Goal: Transaction & Acquisition: Purchase product/service

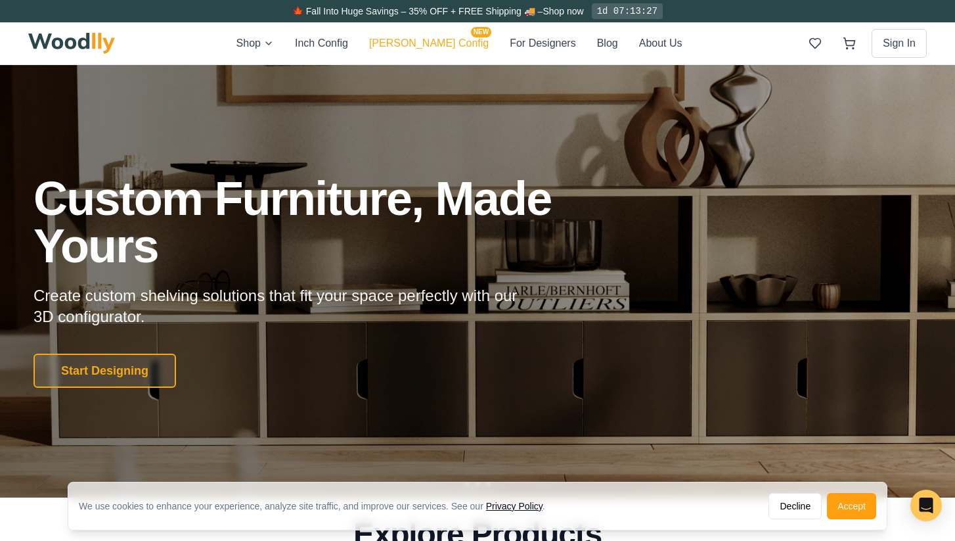
click at [441, 39] on button "[PERSON_NAME] Config NEW" at bounding box center [429, 43] width 120 height 17
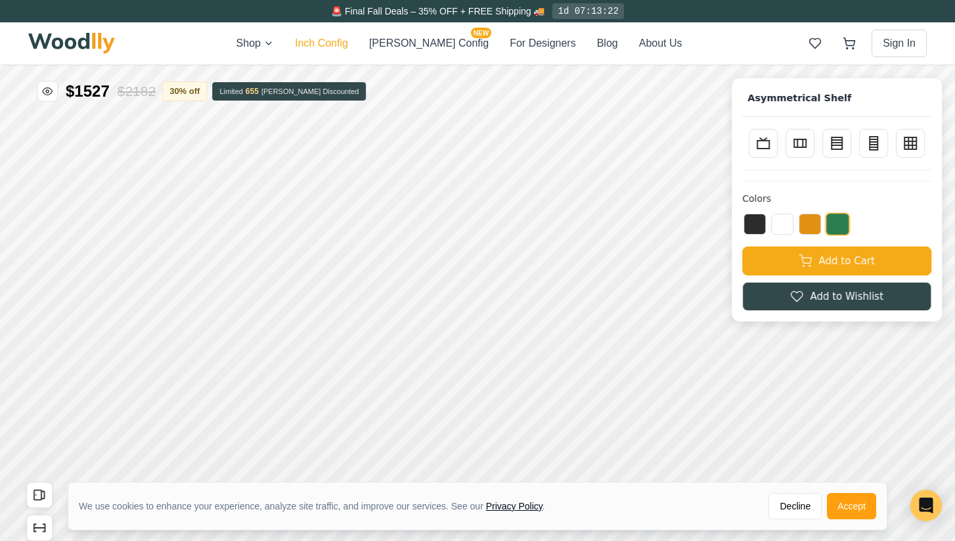
click at [348, 47] on button "Inch Config" at bounding box center [321, 43] width 53 height 16
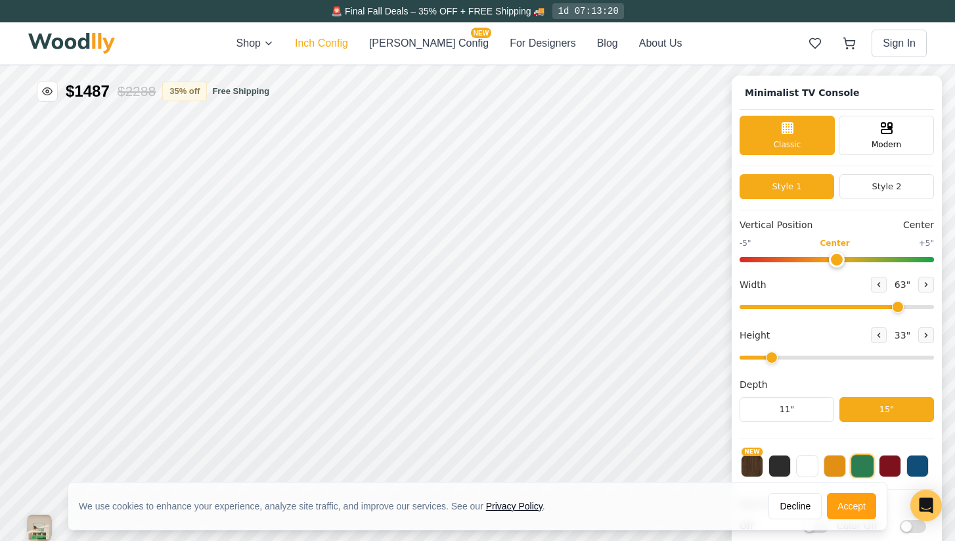
type input "63"
type input "2"
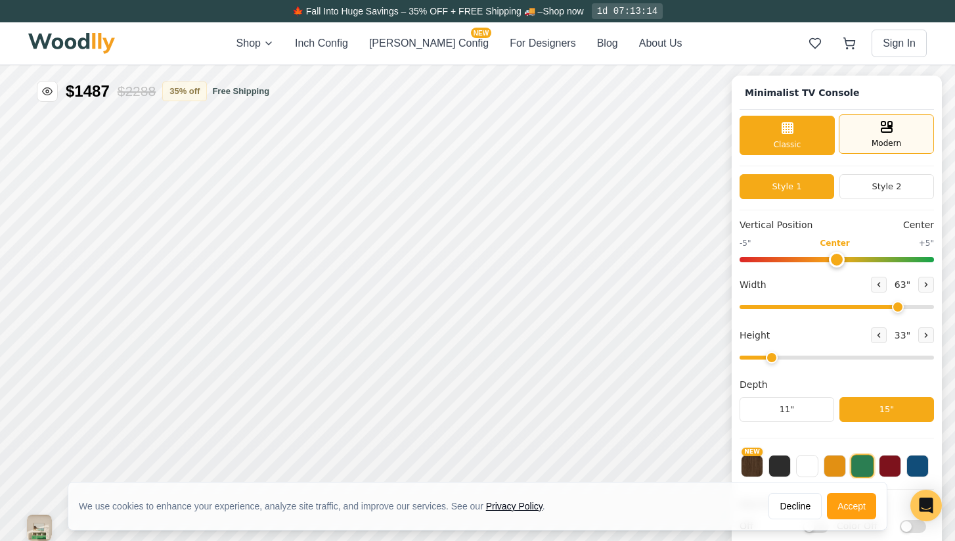
click at [878, 147] on span "Modern" at bounding box center [887, 143] width 30 height 12
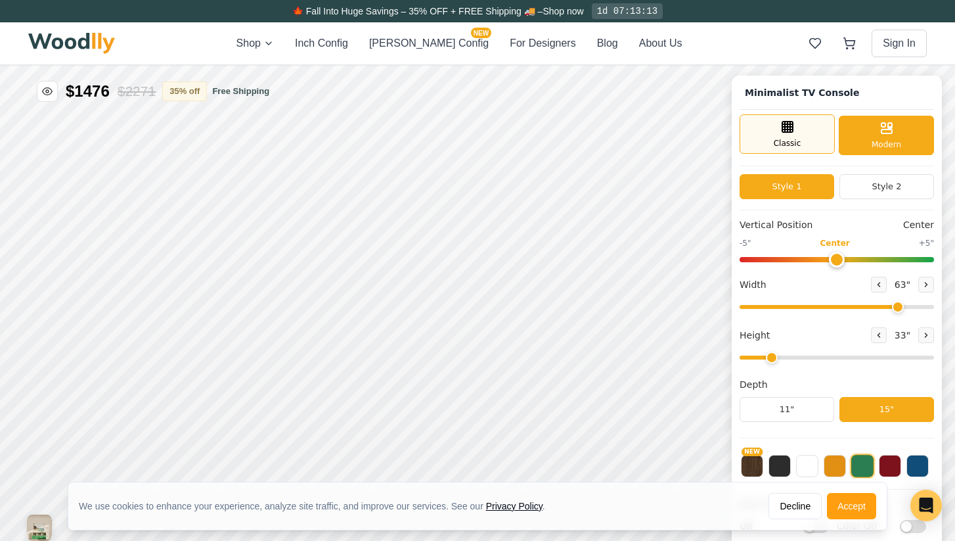
click at [807, 133] on div "Classic" at bounding box center [787, 133] width 95 height 39
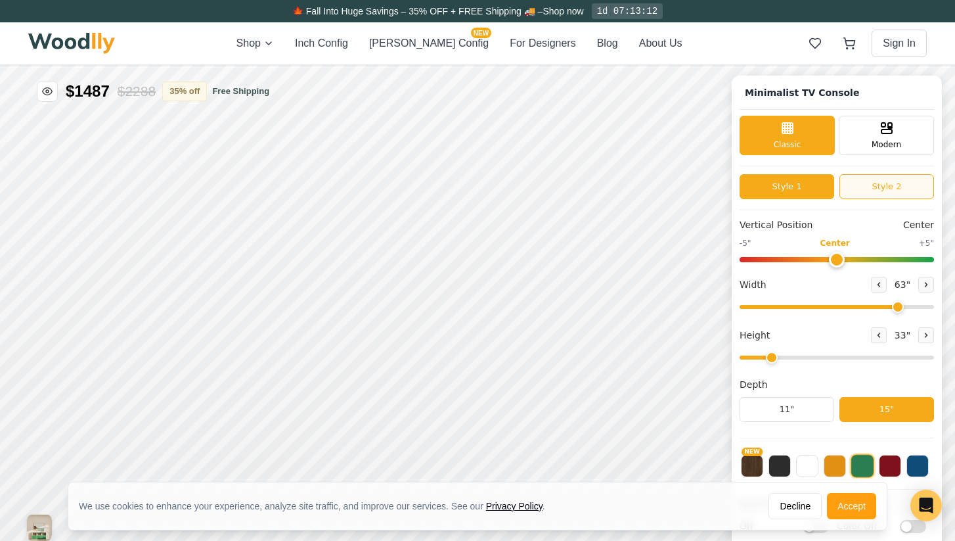
click at [897, 190] on button "Style 2" at bounding box center [886, 186] width 95 height 25
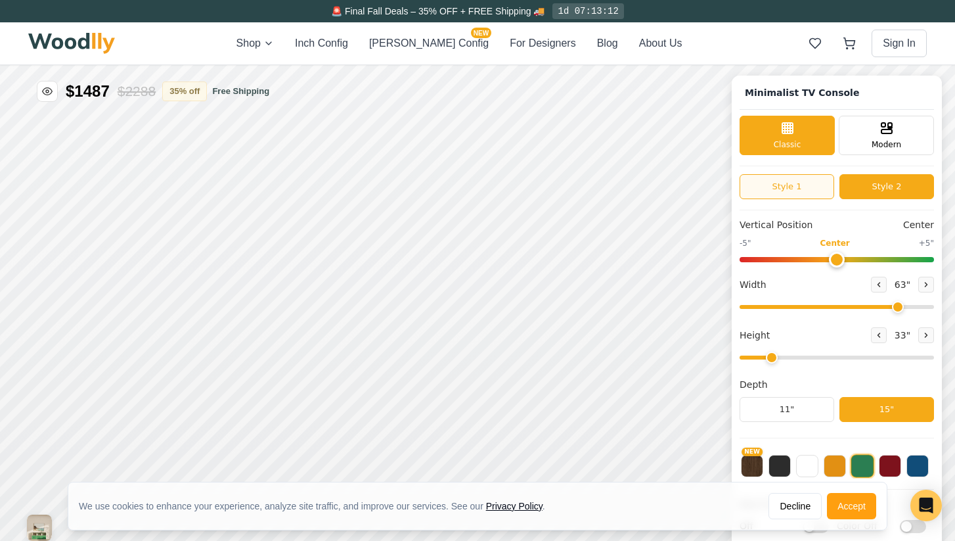
click at [801, 184] on button "Style 1" at bounding box center [787, 186] width 95 height 25
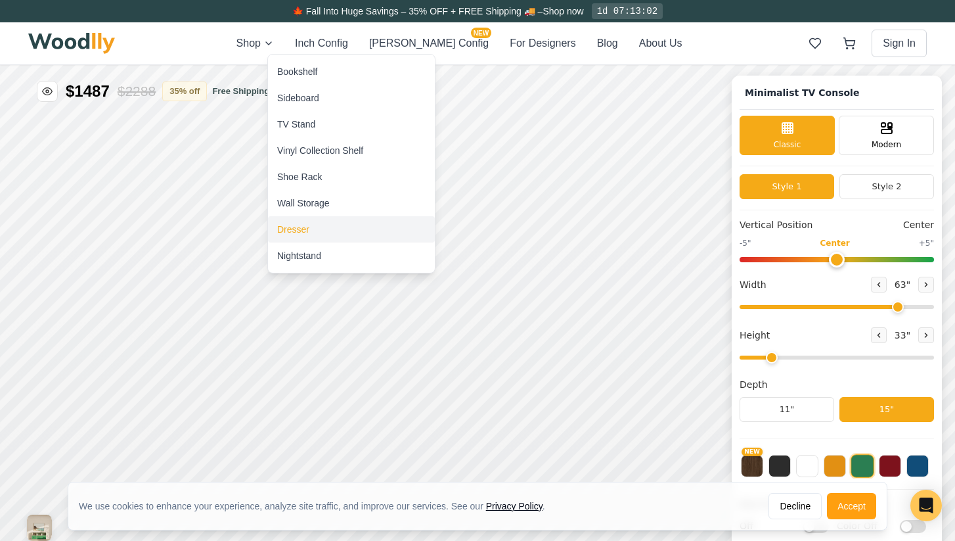
click at [299, 226] on div "Dresser" at bounding box center [293, 229] width 32 height 13
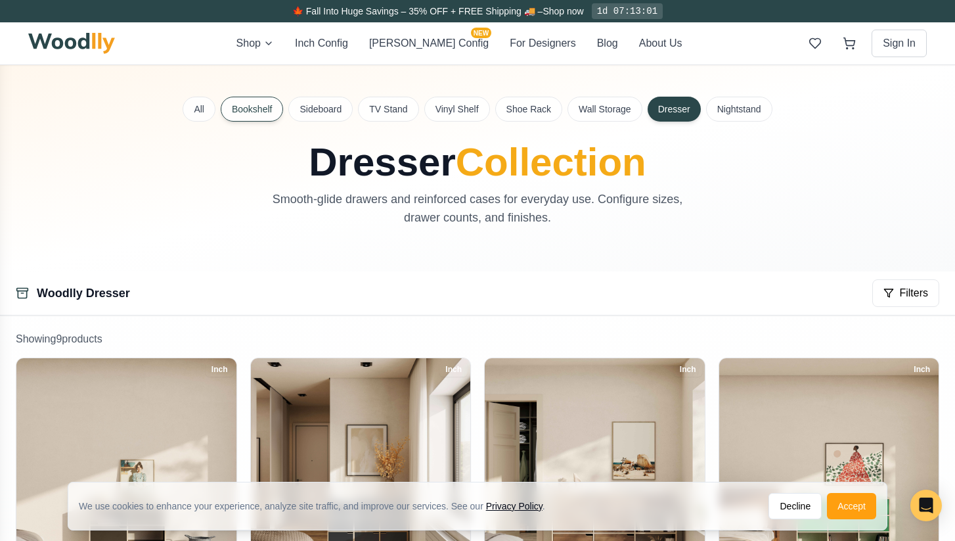
click at [251, 106] on button "Bookshelf" at bounding box center [252, 109] width 62 height 25
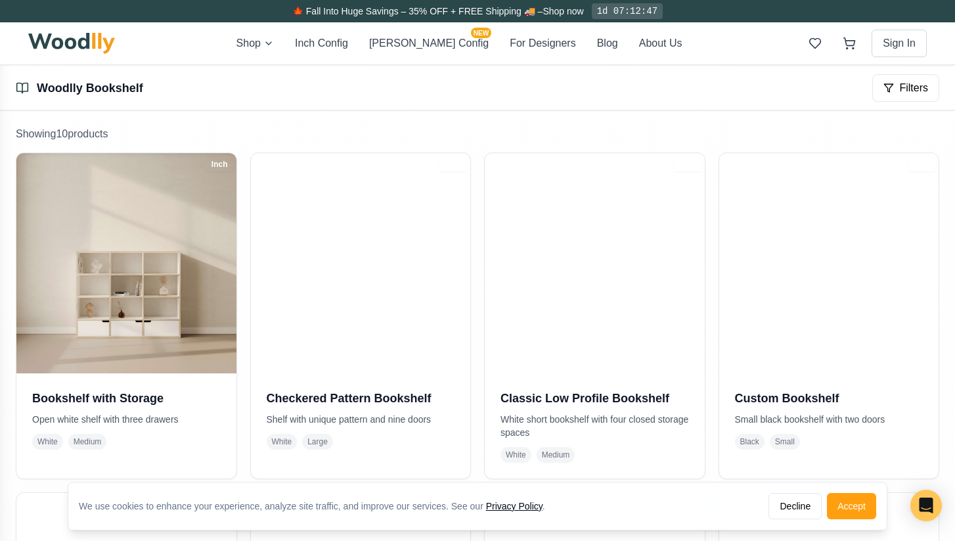
scroll to position [200, 0]
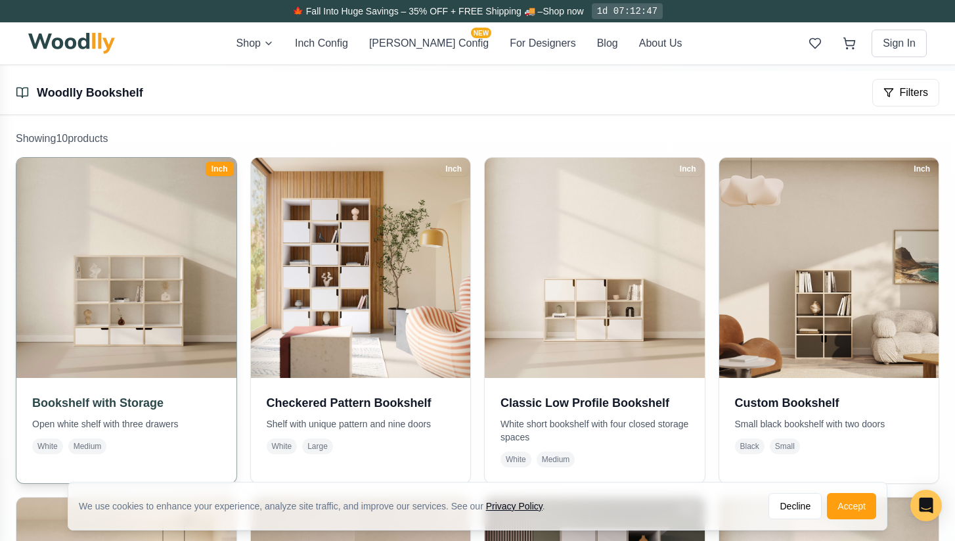
click at [160, 324] on img at bounding box center [126, 267] width 231 height 231
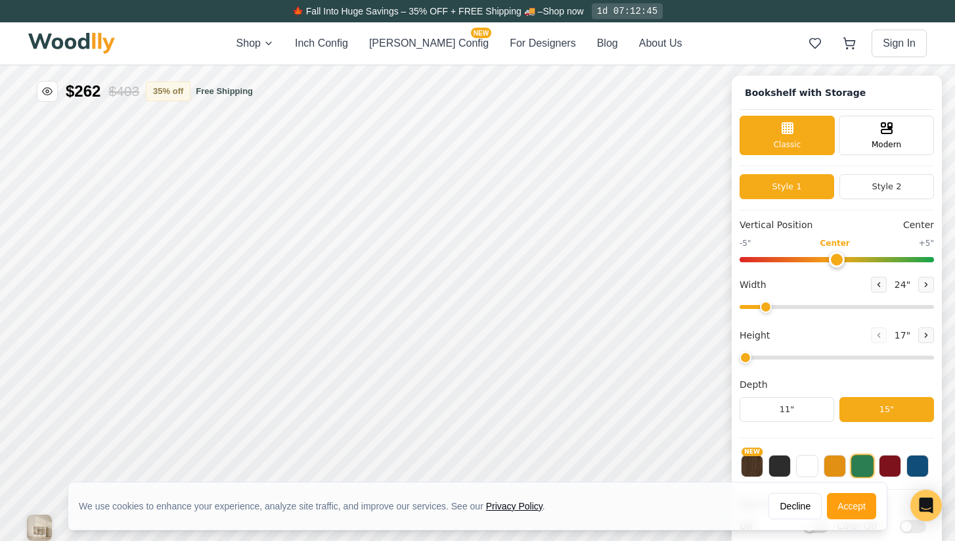
type input "57"
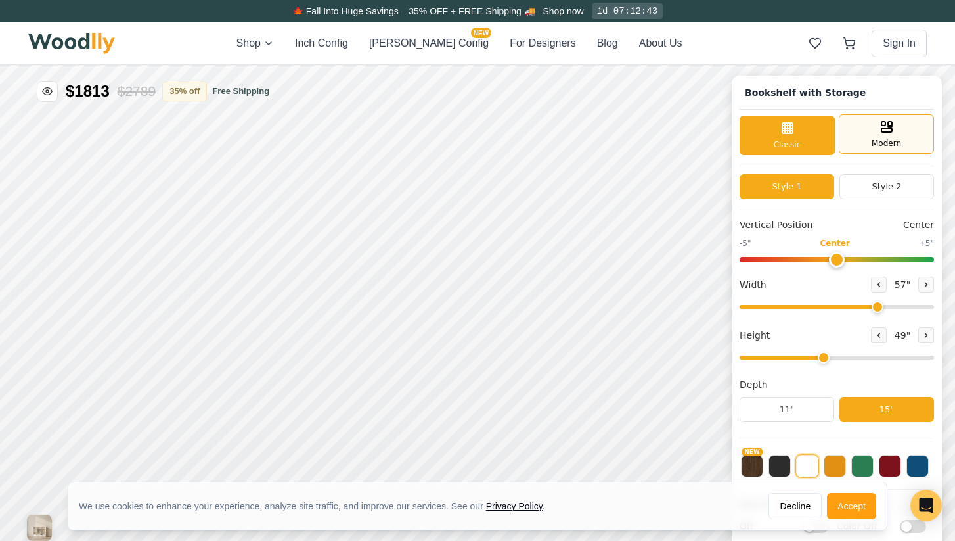
click at [882, 123] on rect at bounding box center [883, 124] width 4 height 4
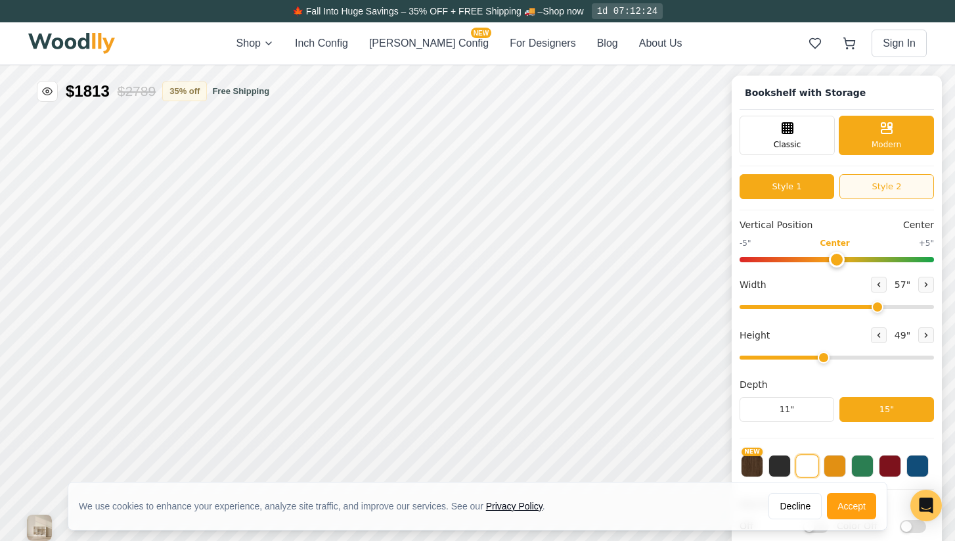
click at [874, 187] on button "Style 2" at bounding box center [886, 186] width 95 height 25
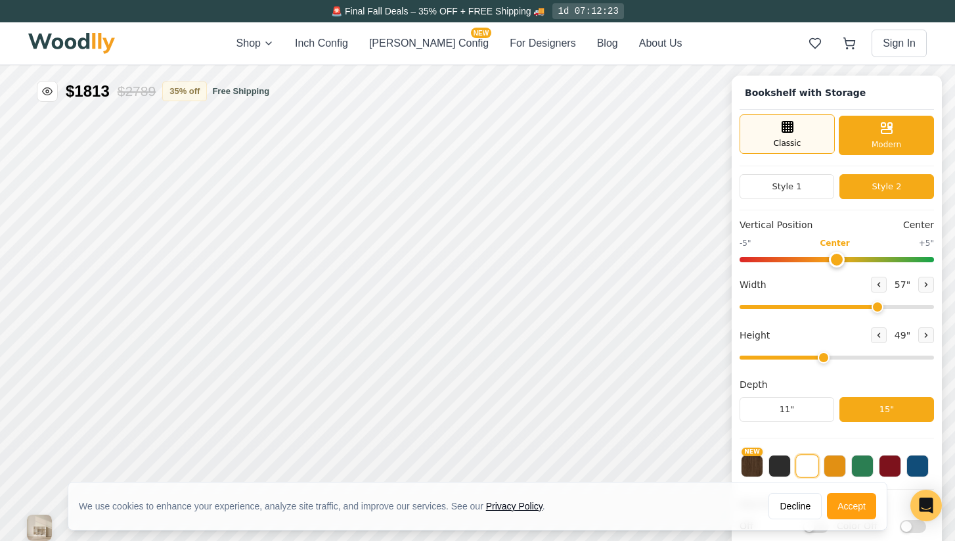
click at [805, 143] on div "Classic" at bounding box center [787, 133] width 95 height 39
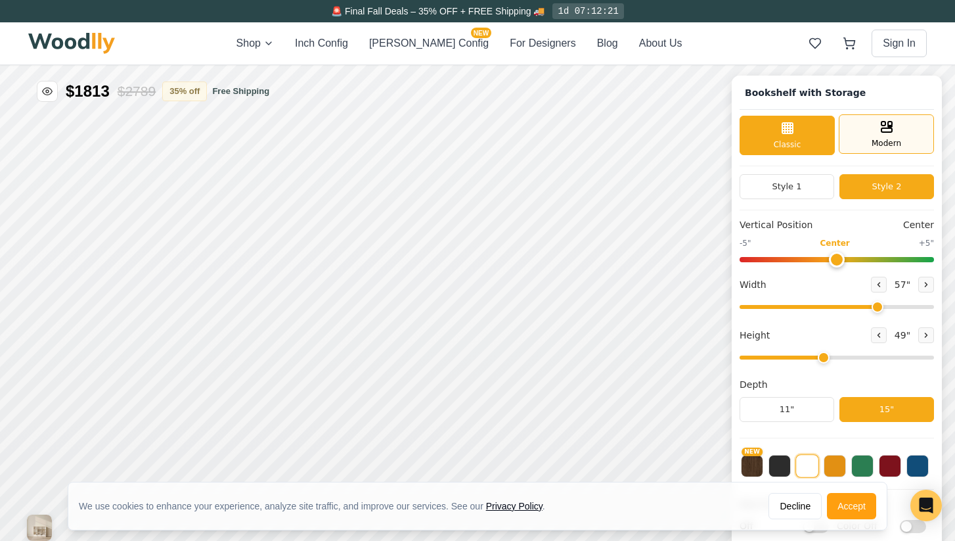
click at [872, 144] on span "Modern" at bounding box center [887, 143] width 30 height 12
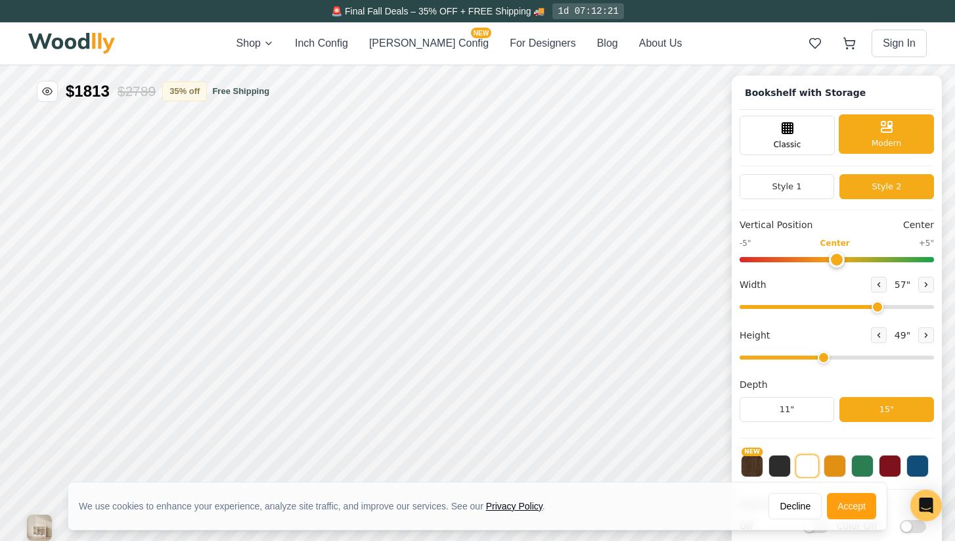
click at [872, 144] on span "Modern" at bounding box center [887, 143] width 30 height 12
click at [784, 136] on div "Classic" at bounding box center [787, 133] width 95 height 39
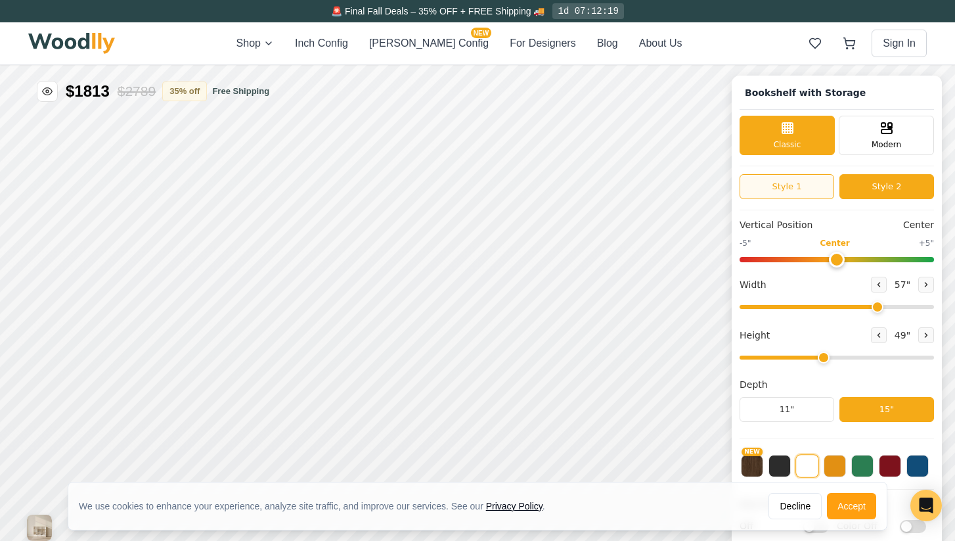
click at [778, 178] on button "Style 1" at bounding box center [787, 186] width 95 height 25
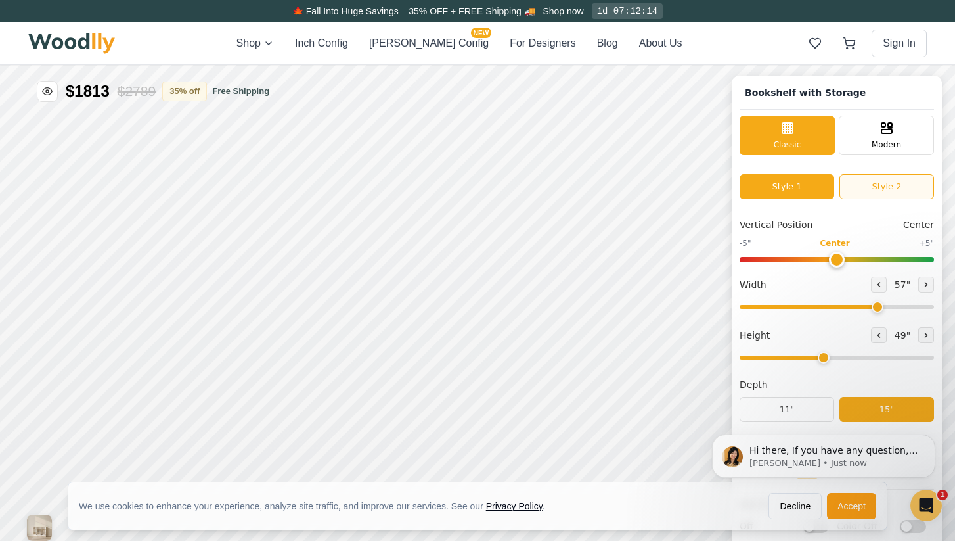
click at [900, 185] on button "Style 2" at bounding box center [886, 186] width 95 height 25
click at [810, 189] on button "Style 1" at bounding box center [787, 186] width 95 height 25
click at [878, 335] on icon at bounding box center [879, 335] width 8 height 8
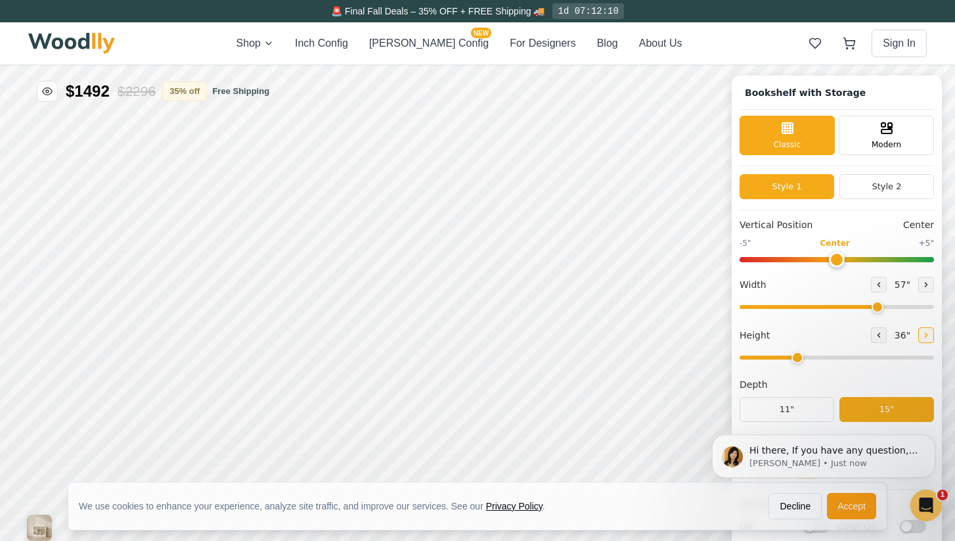
click at [925, 332] on icon at bounding box center [926, 335] width 8 height 8
type input "4"
click at [923, 285] on icon at bounding box center [926, 284] width 8 height 8
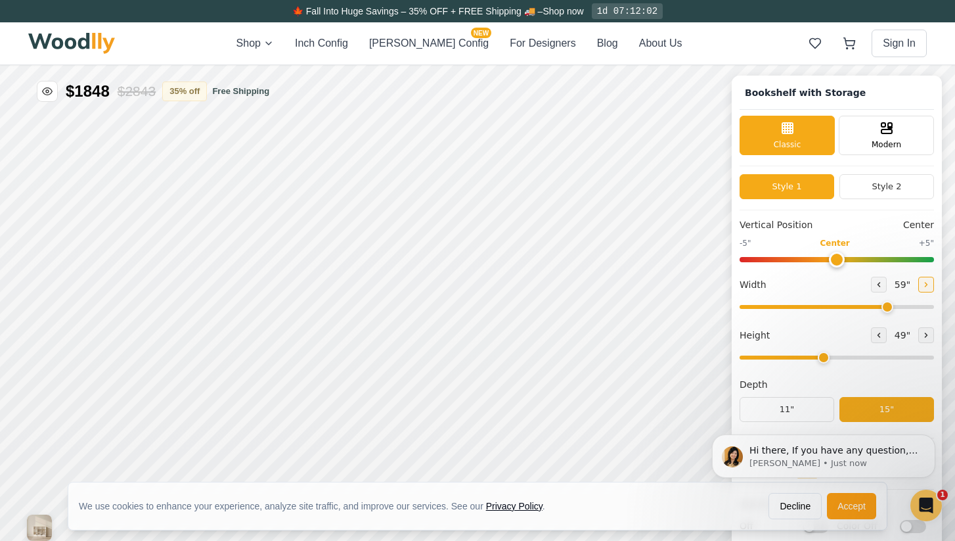
click at [923, 285] on icon at bounding box center [926, 284] width 8 height 8
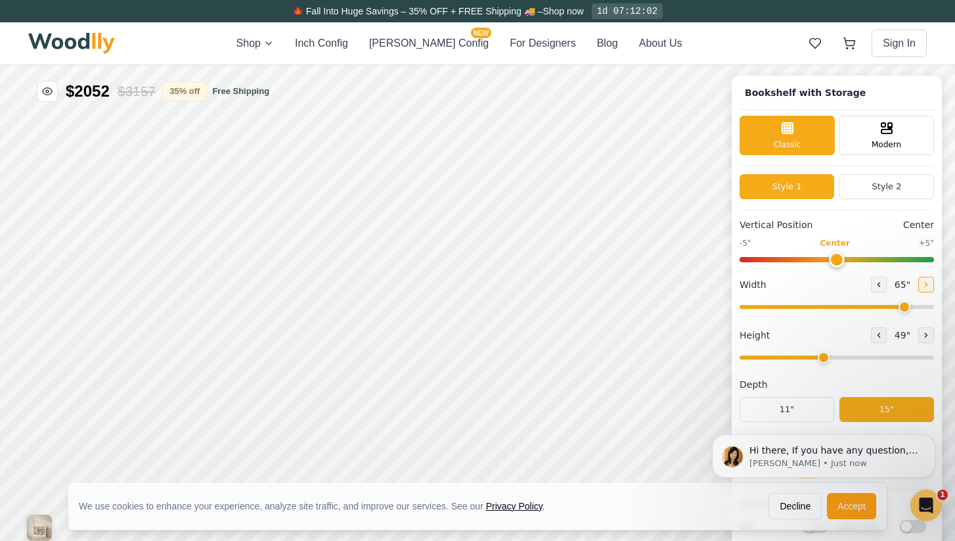
click at [923, 285] on icon at bounding box center [926, 284] width 8 height 8
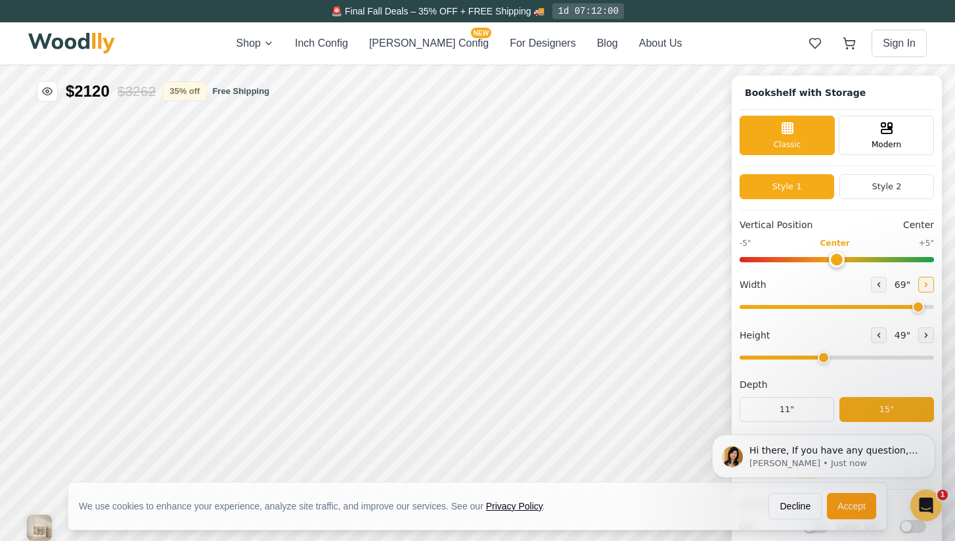
type input "70"
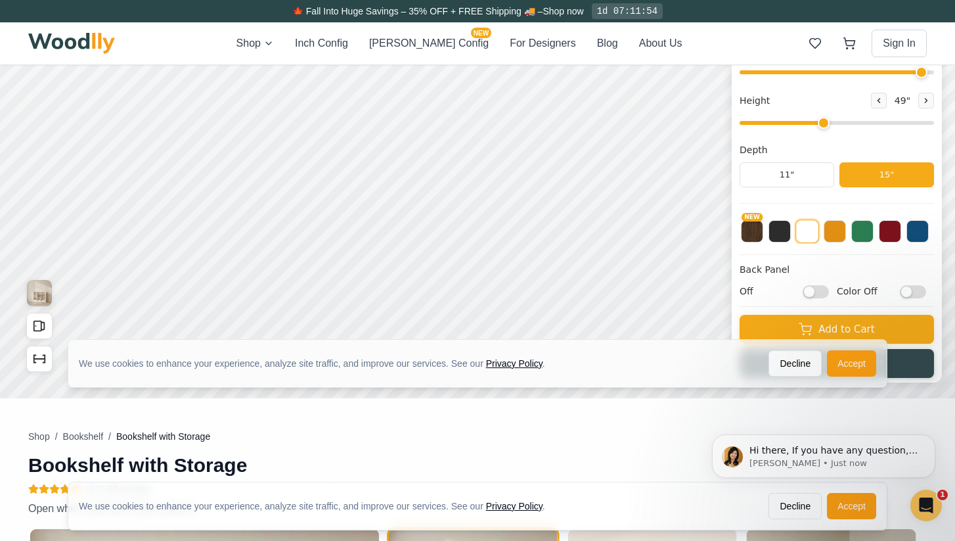
scroll to position [240, 0]
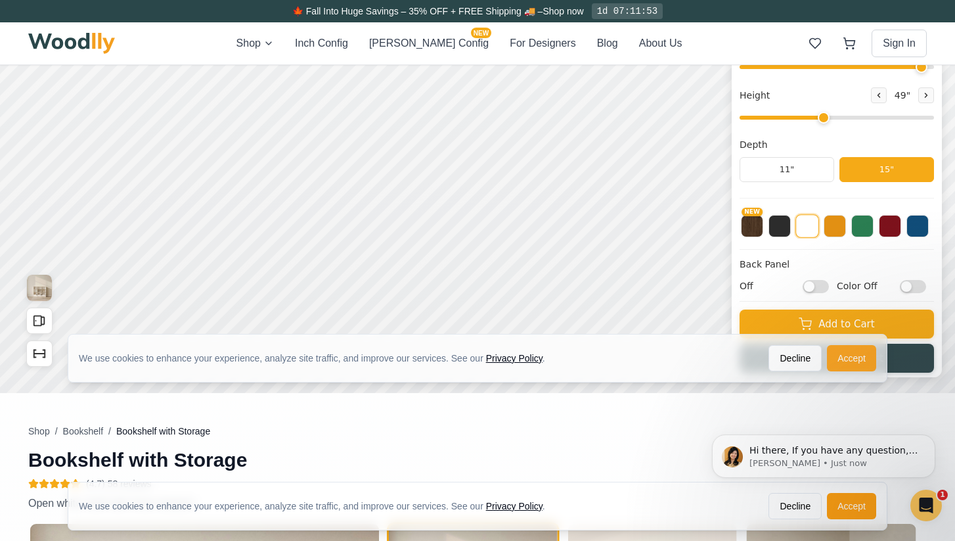
click at [858, 354] on button "Accept" at bounding box center [851, 358] width 49 height 26
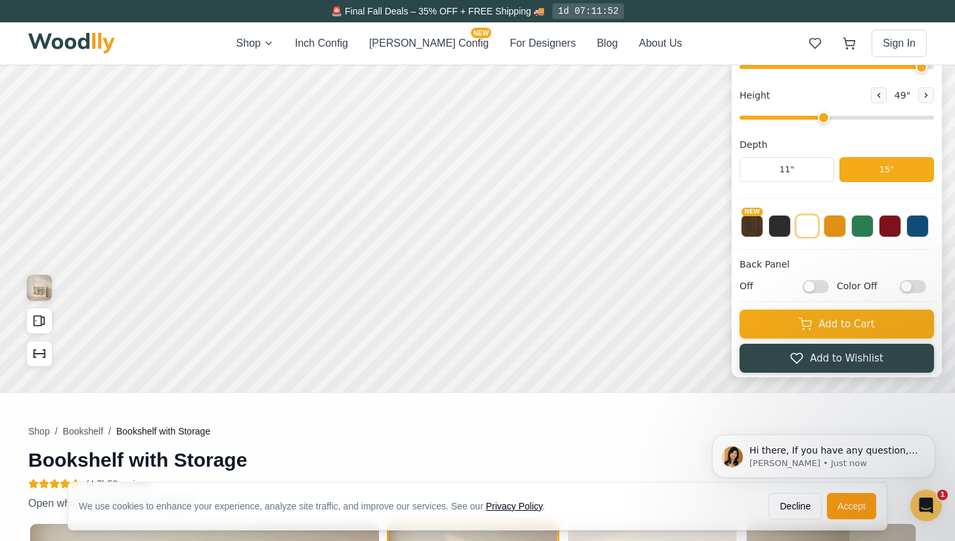
click at [780, 501] on html "Hi there, If you have any question, we are right here for you. 😊 [PERSON_NAME] …" at bounding box center [823, 456] width 263 height 99
click at [852, 506] on button "Accept" at bounding box center [851, 506] width 49 height 26
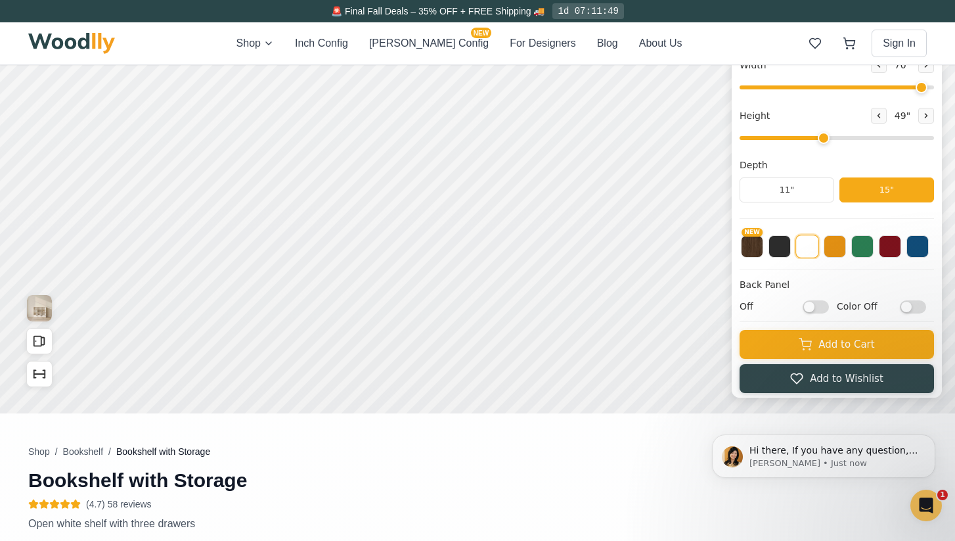
scroll to position [214, 0]
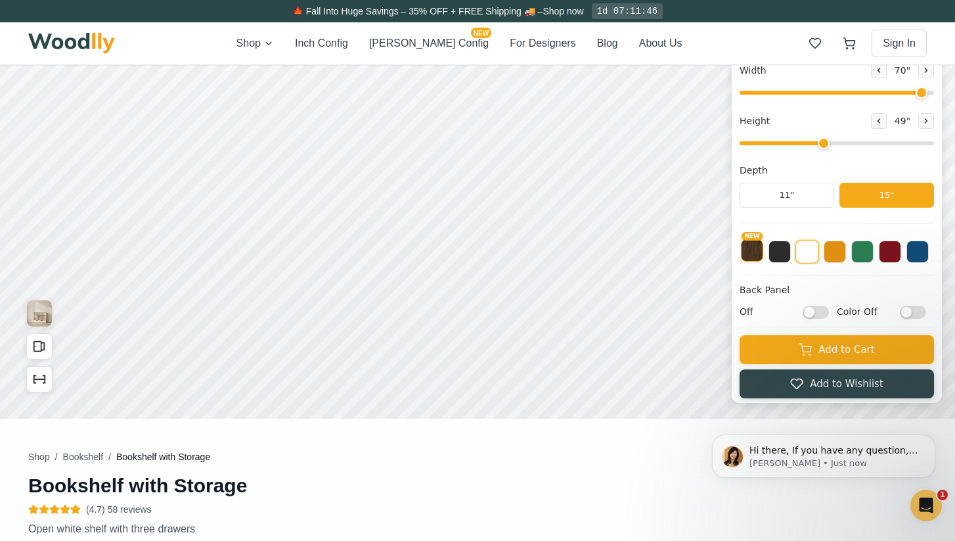
click at [756, 254] on button "NEW" at bounding box center [752, 250] width 22 height 22
click at [781, 252] on button at bounding box center [779, 250] width 22 height 22
click at [807, 253] on button at bounding box center [807, 250] width 22 height 22
click at [840, 254] on button at bounding box center [835, 250] width 22 height 22
click at [862, 254] on button at bounding box center [862, 250] width 22 height 22
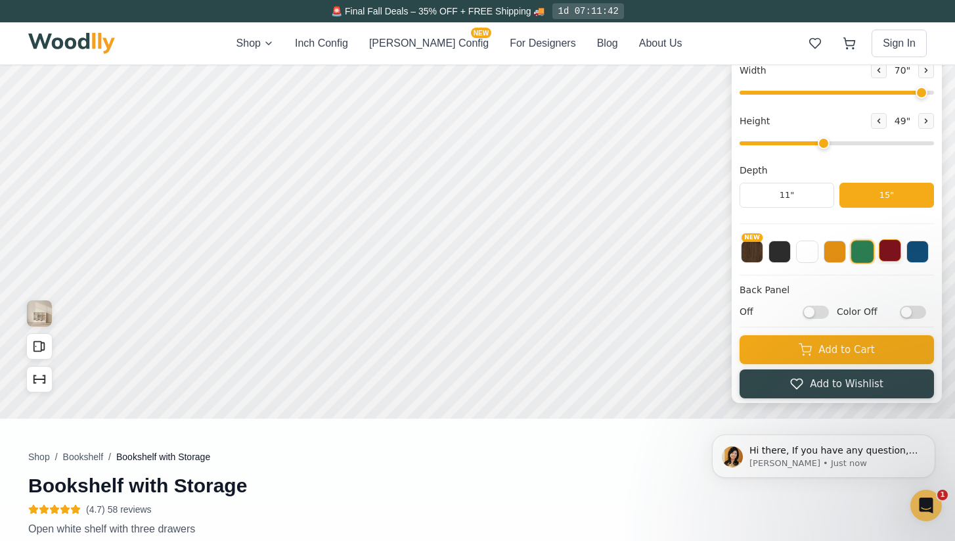
click at [888, 252] on button at bounding box center [890, 250] width 22 height 22
click at [919, 251] on button at bounding box center [917, 250] width 22 height 22
click at [808, 252] on button at bounding box center [807, 250] width 22 height 22
click at [807, 314] on input "Off" at bounding box center [816, 311] width 26 height 13
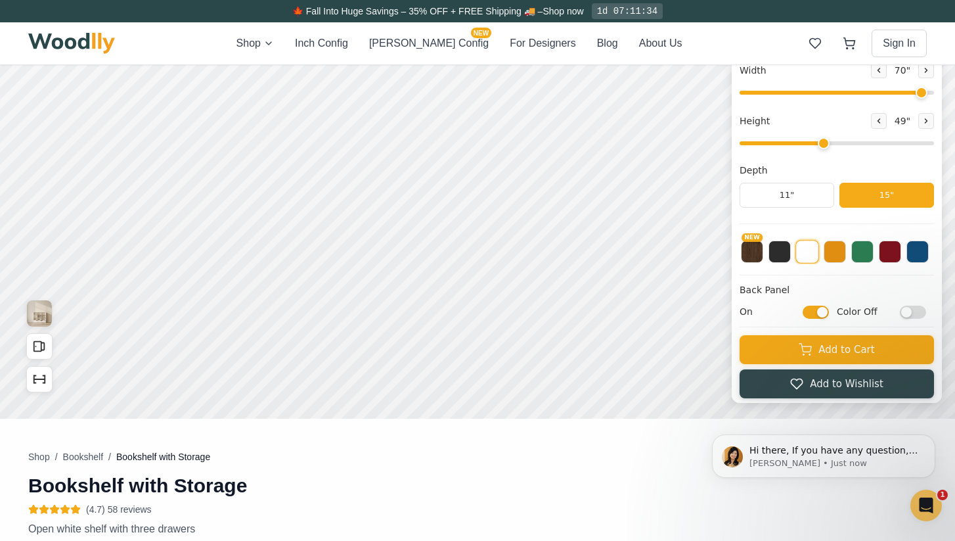
click at [807, 314] on input "On" at bounding box center [816, 311] width 26 height 13
checkbox input "false"
click at [901, 315] on input "Color Off" at bounding box center [913, 311] width 26 height 13
click at [901, 315] on input "Color On" at bounding box center [913, 311] width 26 height 13
click at [901, 315] on input "Color Off" at bounding box center [913, 311] width 26 height 13
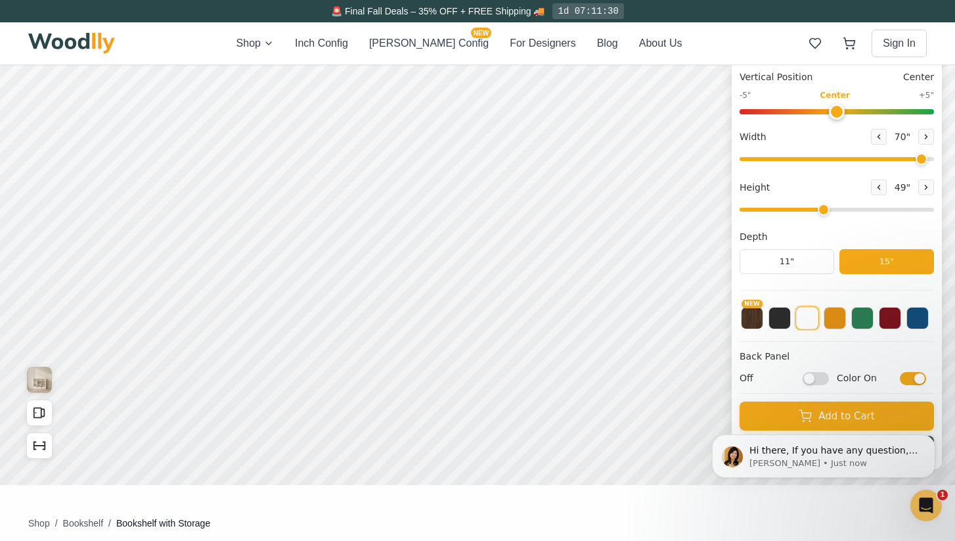
scroll to position [173, 0]
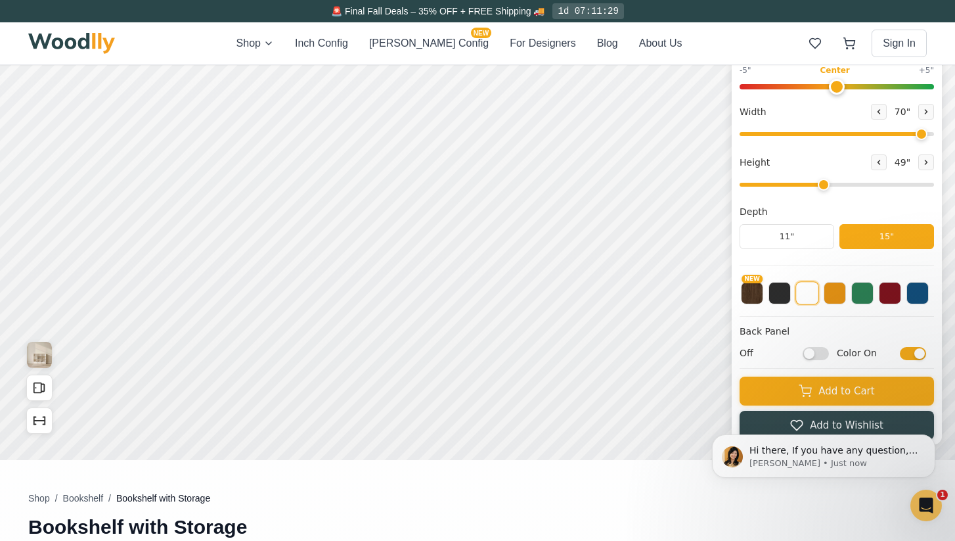
click at [908, 358] on input "Color On" at bounding box center [913, 353] width 26 height 13
checkbox input "false"
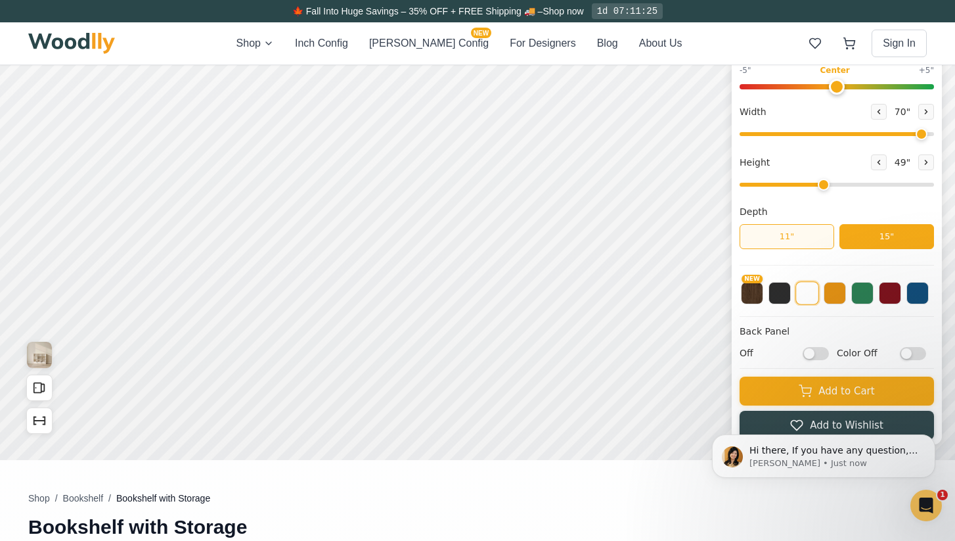
click at [792, 244] on button "11"" at bounding box center [787, 236] width 95 height 25
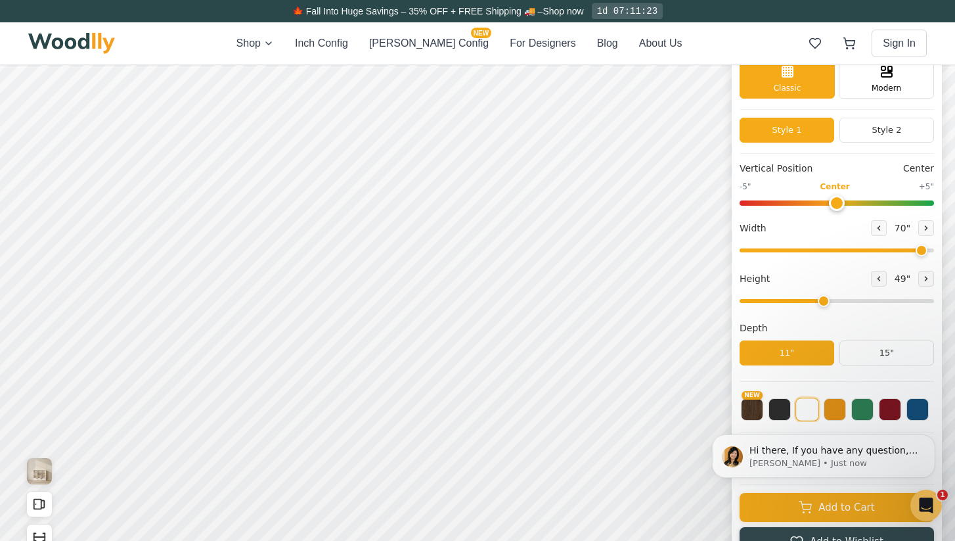
scroll to position [56, 0]
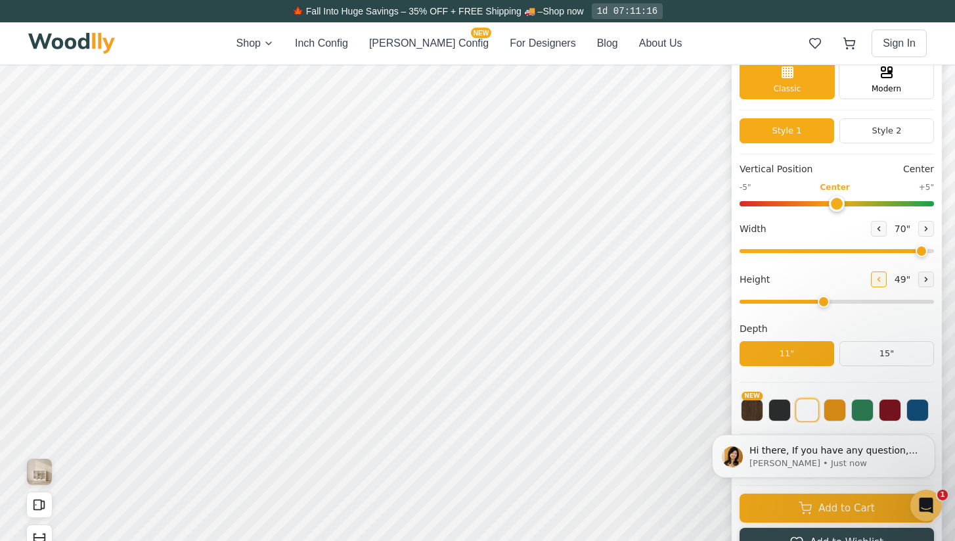
click at [875, 278] on icon at bounding box center [879, 279] width 8 height 8
click at [927, 276] on button at bounding box center [926, 279] width 16 height 16
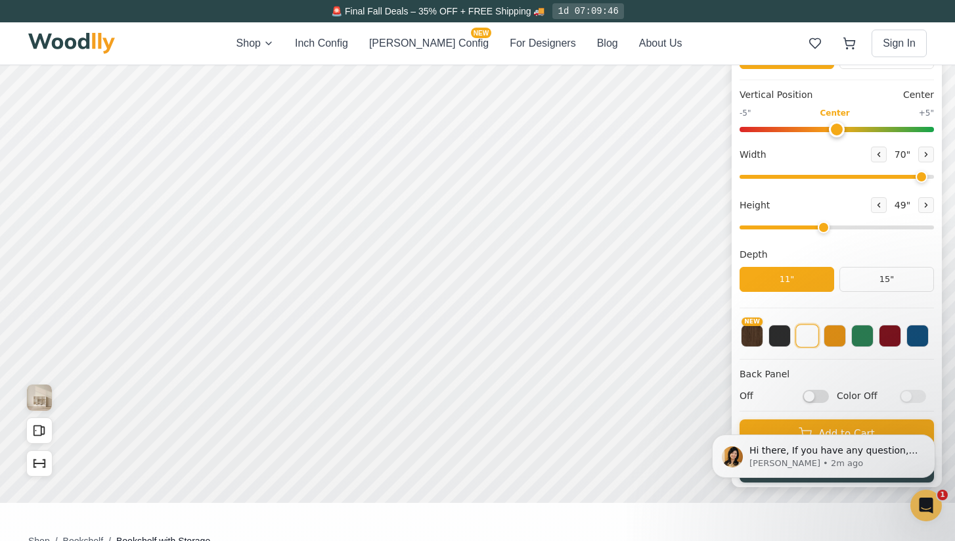
scroll to position [129, 0]
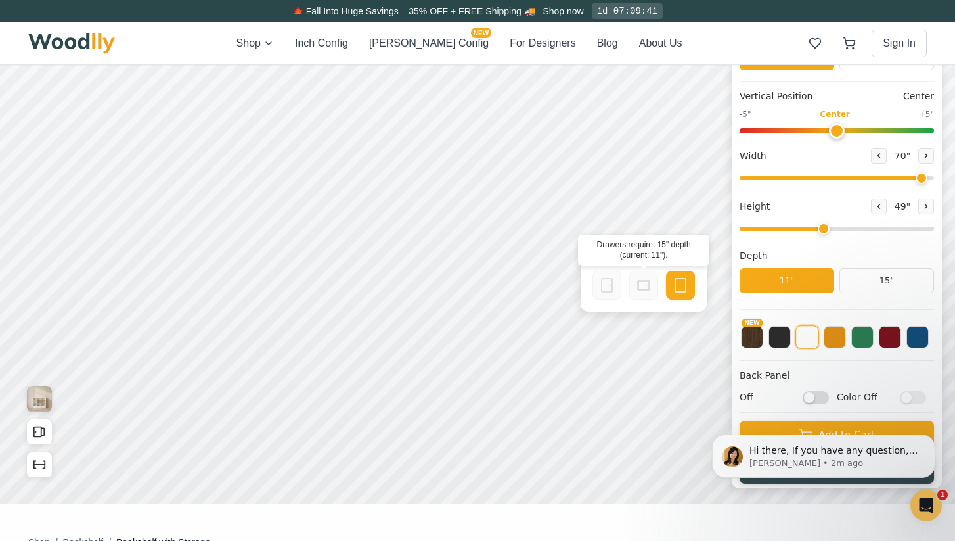
click at [634, 282] on div at bounding box center [643, 285] width 29 height 29
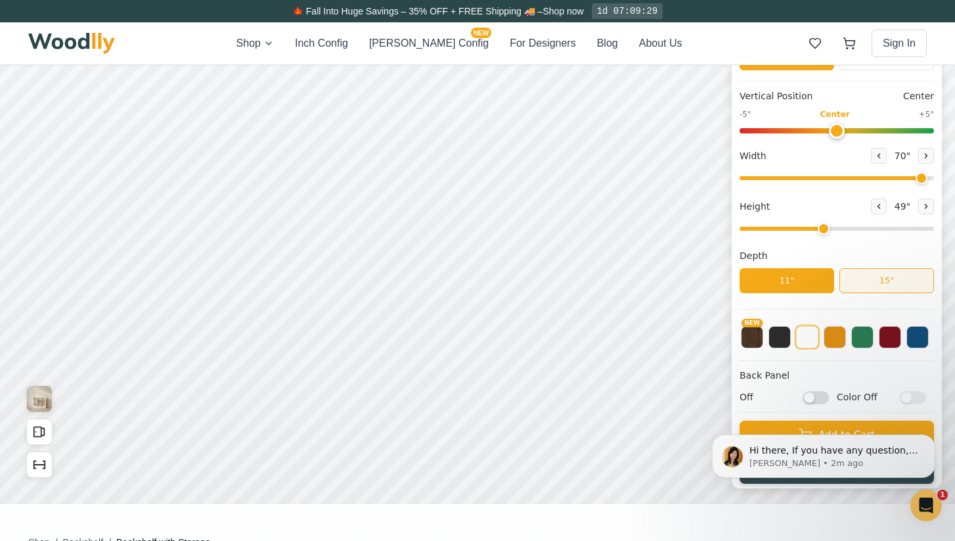
click at [902, 283] on button "15"" at bounding box center [886, 280] width 95 height 25
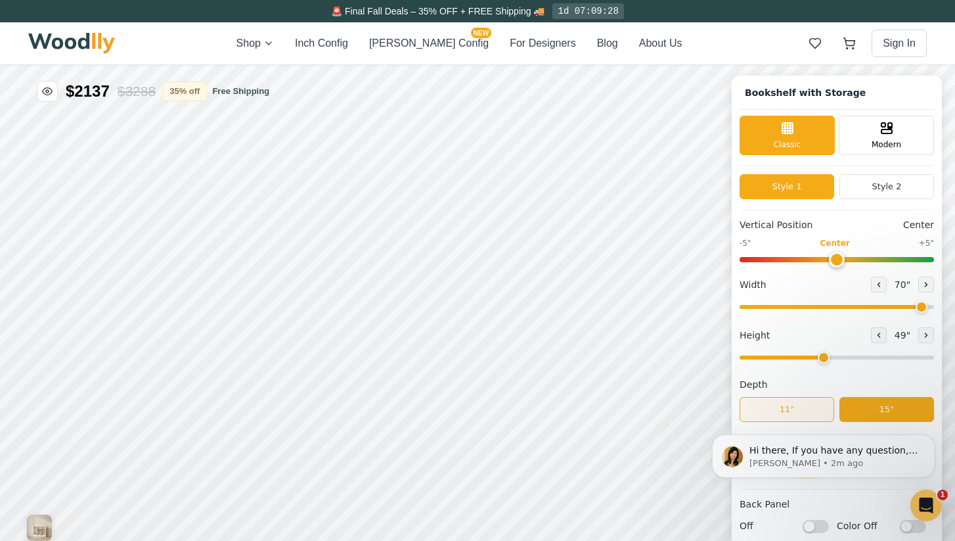
scroll to position [22, 0]
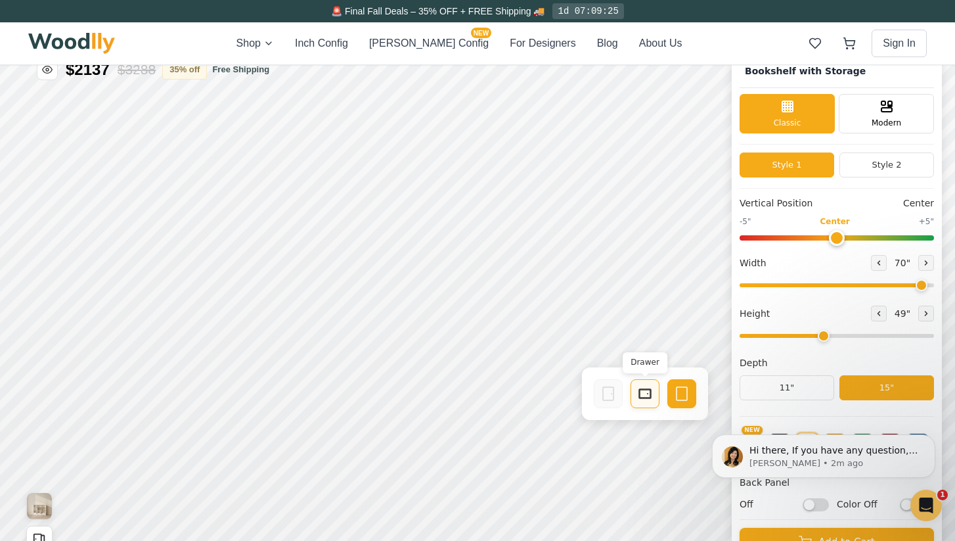
click at [636, 393] on div "Drawer" at bounding box center [644, 393] width 29 height 29
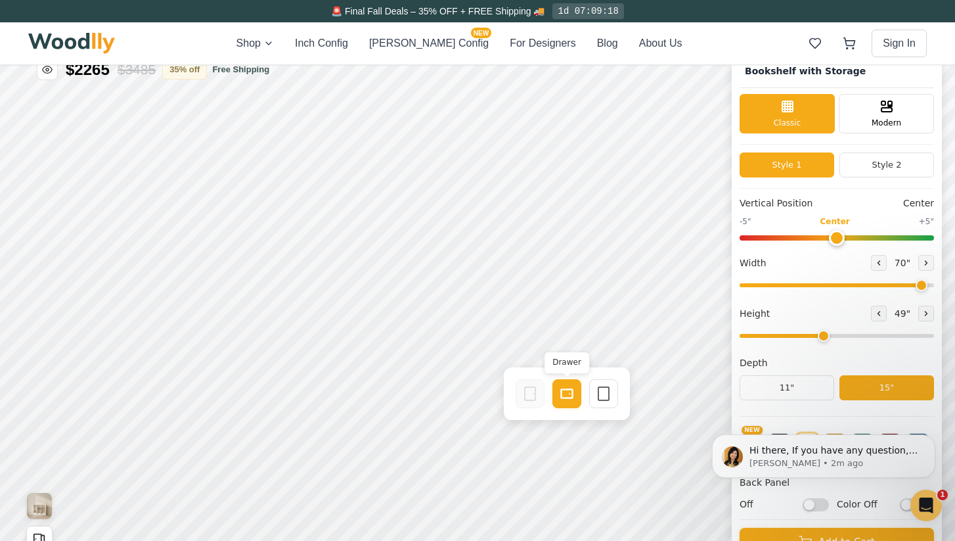
click at [571, 391] on icon at bounding box center [567, 394] width 16 height 16
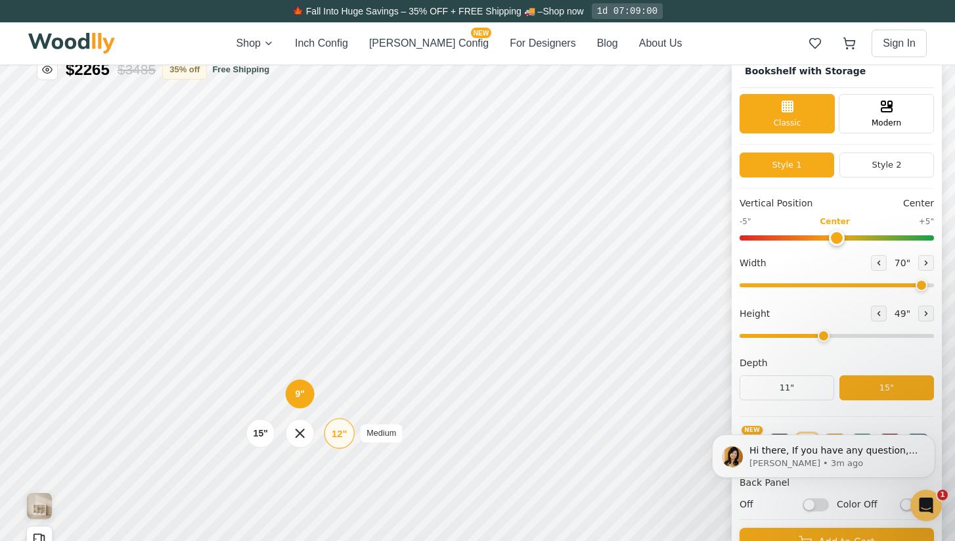
click at [343, 433] on div "12"" at bounding box center [339, 433] width 15 height 14
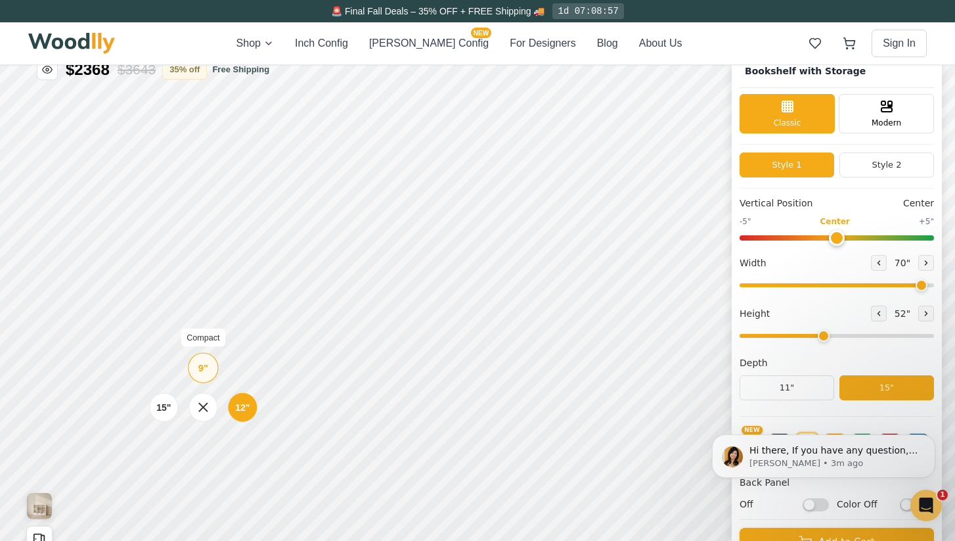
click at [202, 365] on div "9"" at bounding box center [203, 368] width 10 height 14
click at [877, 308] on button at bounding box center [879, 313] width 16 height 16
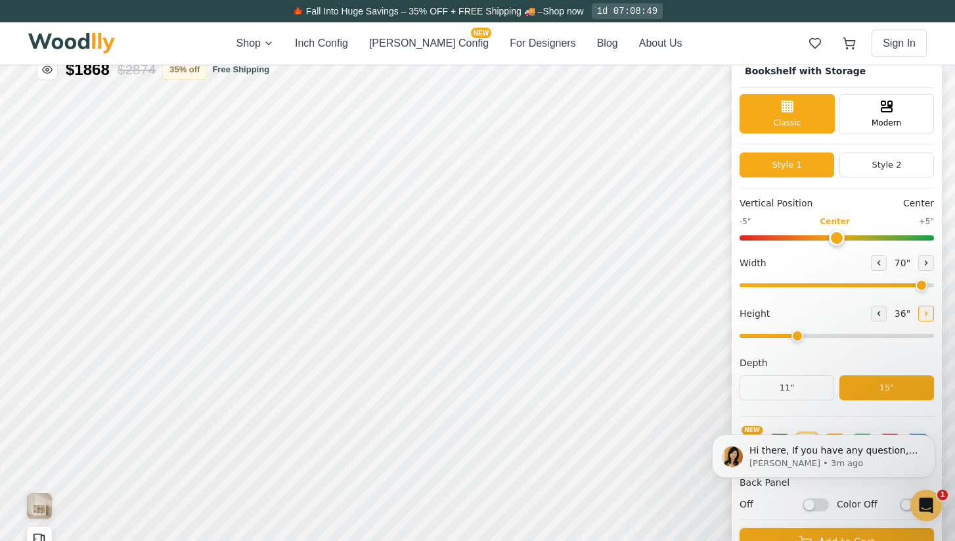
click at [925, 315] on icon at bounding box center [926, 313] width 8 height 8
type input "4"
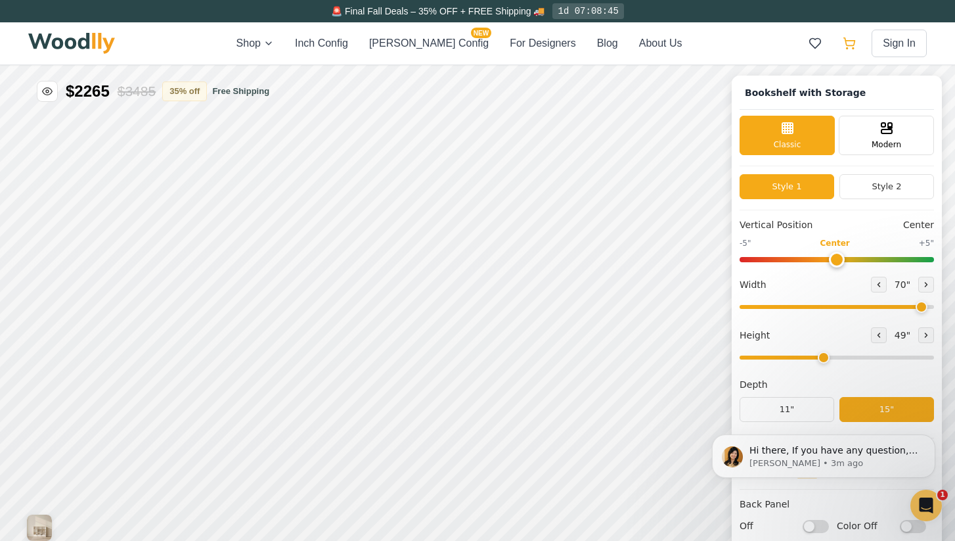
scroll to position [0, 0]
